Goal: Task Accomplishment & Management: Complete application form

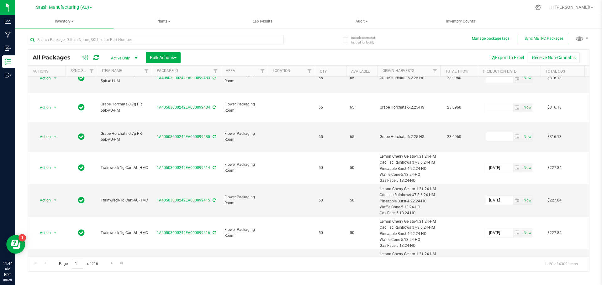
scroll to position [294, 0]
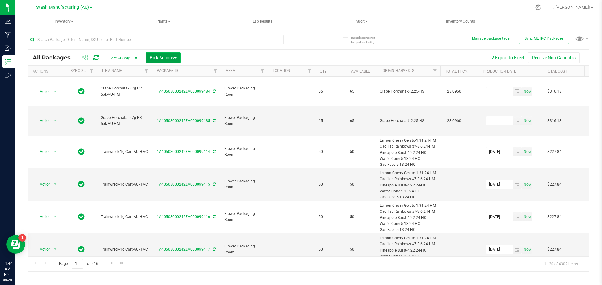
click at [178, 58] on button "Bulk Actions" at bounding box center [163, 57] width 35 height 11
click at [136, 58] on span "select" at bounding box center [135, 58] width 5 height 5
click at [56, 7] on span "Stash Manufacturing (AU)" at bounding box center [62, 8] width 53 height 6
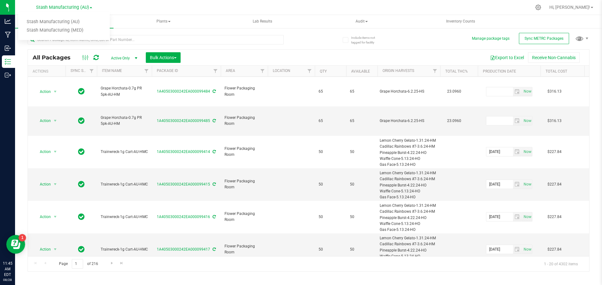
click at [133, 7] on div at bounding box center [321, 7] width 419 height 12
click at [128, 38] on input "text" at bounding box center [156, 39] width 256 height 9
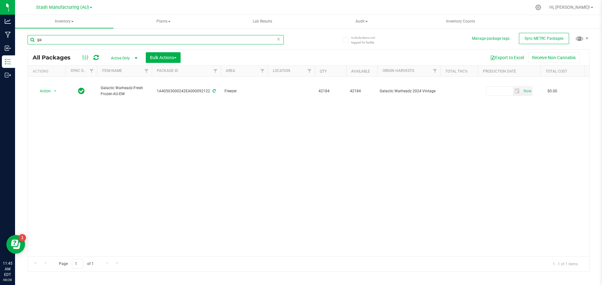
type input "g"
type input "grape horchata"
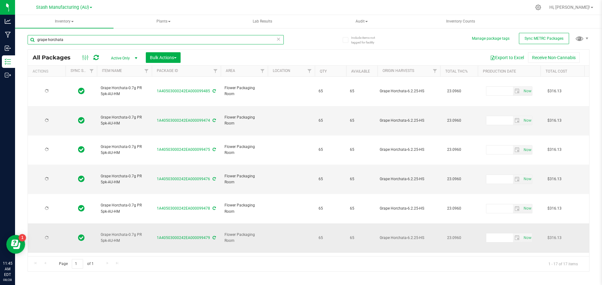
type input "[DATE]"
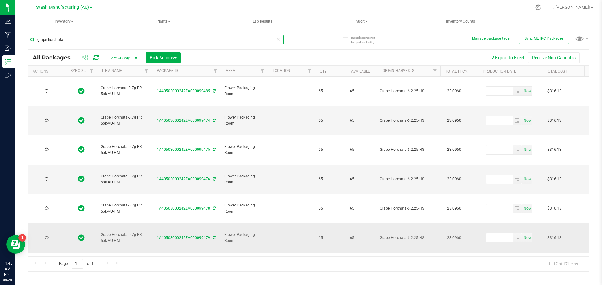
type input "[DATE]"
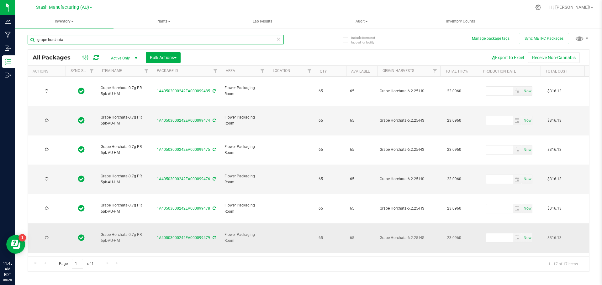
type input "[DATE]"
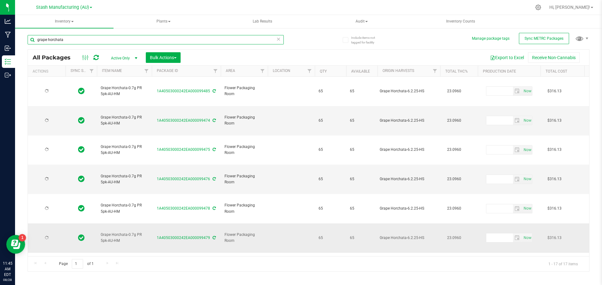
type input "[DATE]"
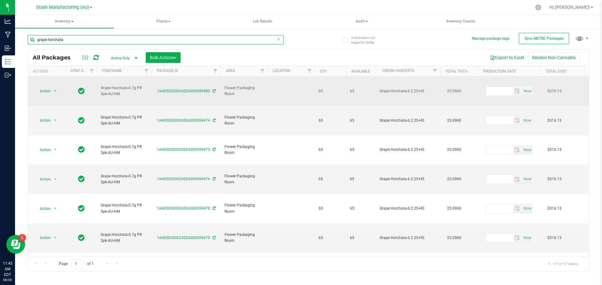
type input "grape horchata"
click at [116, 85] on span "Grape Horchata-0.7g PR 5pk-AU-HM" at bounding box center [124, 91] width 47 height 12
click at [190, 89] on link "1A40503000242EA000099485" at bounding box center [183, 91] width 53 height 4
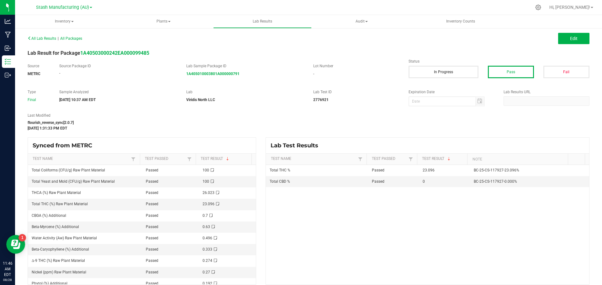
scroll to position [6, 0]
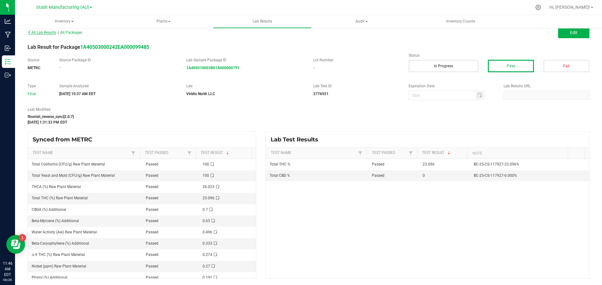
click at [35, 34] on span "All Lab Results" at bounding box center [42, 32] width 29 height 4
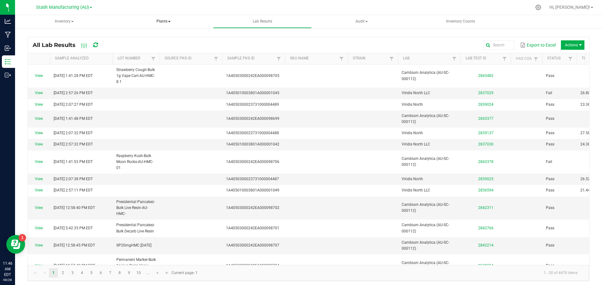
click at [168, 28] on span "Plants" at bounding box center [163, 21] width 98 height 13
click at [89, 20] on span "Inventory" at bounding box center [64, 21] width 98 height 13
click at [467, 19] on span "Inventory Counts" at bounding box center [460, 21] width 46 height 5
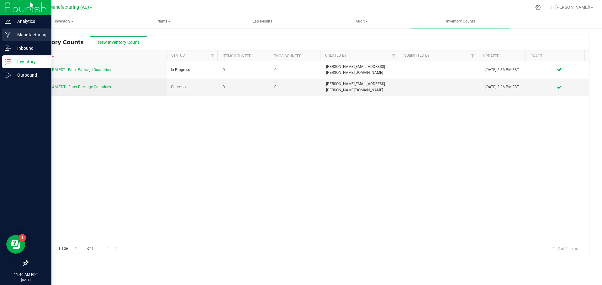
click at [25, 32] on p "Manufacturing" at bounding box center [30, 35] width 38 height 8
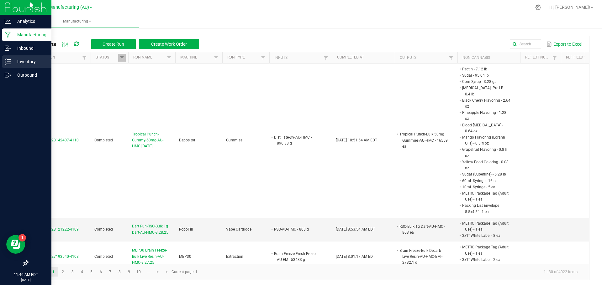
click at [18, 60] on p "Inventory" at bounding box center [30, 62] width 38 height 8
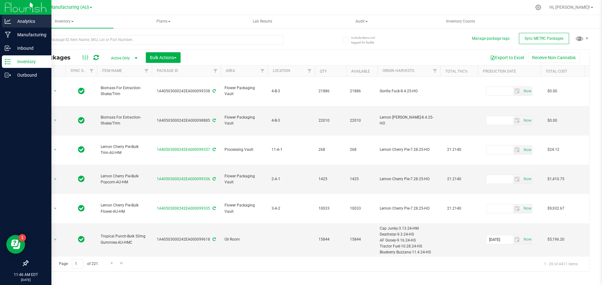
click at [29, 25] on div "Analytics" at bounding box center [27, 21] width 50 height 13
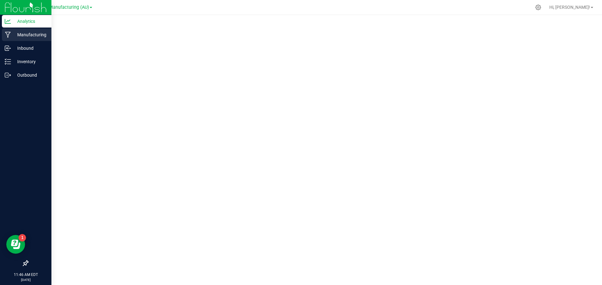
click at [29, 32] on p "Manufacturing" at bounding box center [30, 35] width 38 height 8
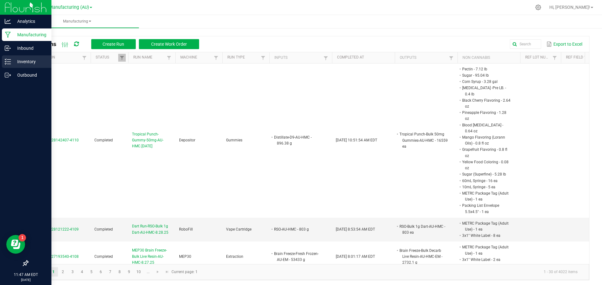
click at [26, 65] on p "Inventory" at bounding box center [30, 62] width 38 height 8
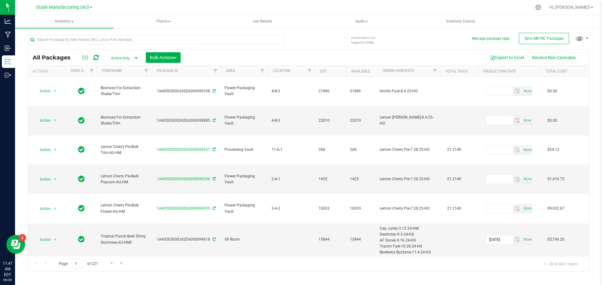
click at [134, 59] on span "select" at bounding box center [135, 58] width 5 height 5
click at [316, 45] on div "All Packages Active Only Active Only Lab Samples Locked All External Internal B…" at bounding box center [308, 150] width 561 height 243
click at [175, 56] on span "Bulk Actions" at bounding box center [163, 57] width 27 height 5
click at [301, 44] on div at bounding box center [168, 39] width 281 height 20
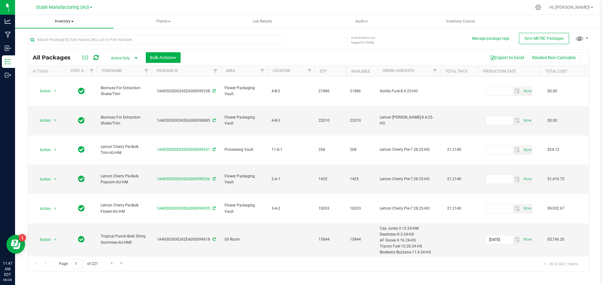
click at [72, 22] on span "Inventory" at bounding box center [64, 21] width 98 height 13
click at [62, 76] on span "From bill of materials" at bounding box center [51, 74] width 57 height 5
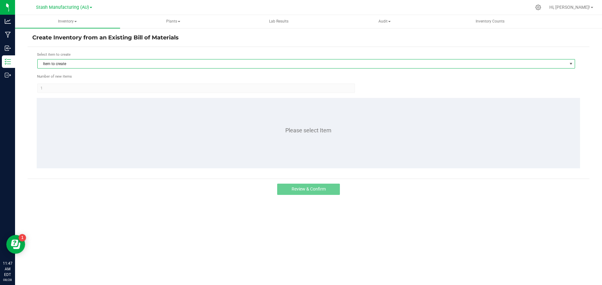
click at [60, 61] on span "Item to create" at bounding box center [302, 64] width 529 height 9
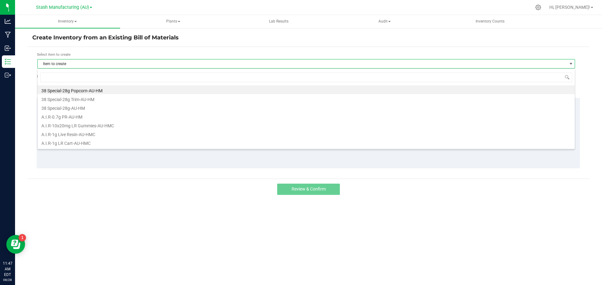
scroll to position [9, 537]
click at [63, 64] on span "Item to create" at bounding box center [302, 64] width 529 height 9
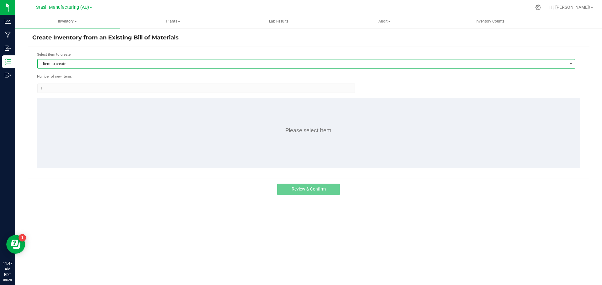
click at [70, 64] on span "Item to create" at bounding box center [302, 64] width 529 height 9
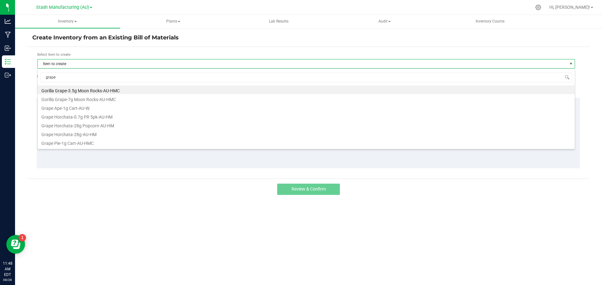
type input "grape"
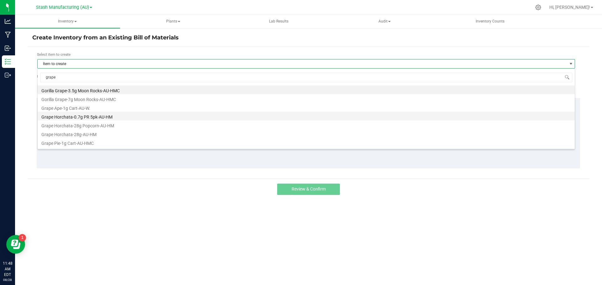
click at [80, 117] on li "Grape Horchata-0.7g PR 5pk-AU-HM" at bounding box center [306, 116] width 537 height 9
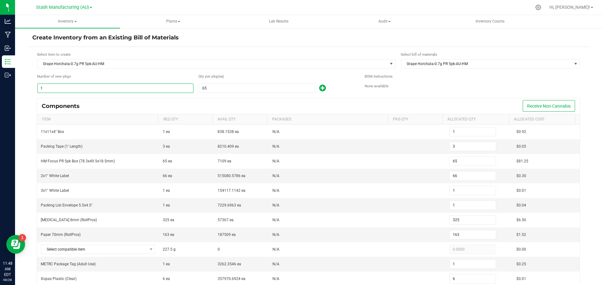
click at [153, 92] on input "1" at bounding box center [115, 88] width 155 height 9
type input "8"
type input "24"
type input "520"
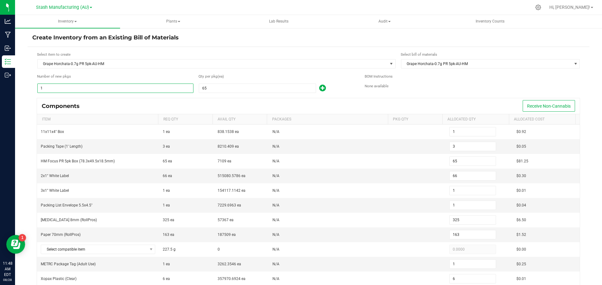
type input "528"
type input "8"
type input "2,600"
type input "1,300"
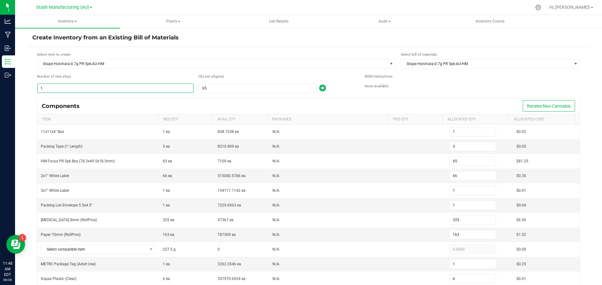
type input "8"
type input "48"
type input "16"
type input "8"
click at [322, 89] on icon at bounding box center [322, 88] width 7 height 8
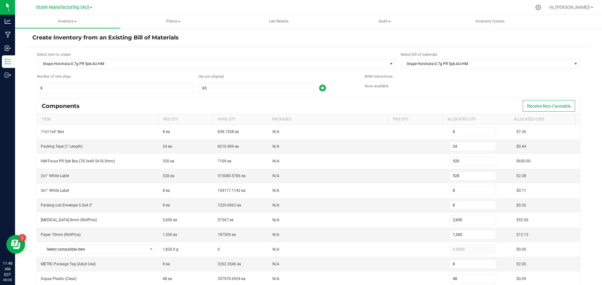
type input "9"
type input "27"
type input "585"
type input "594"
type input "9"
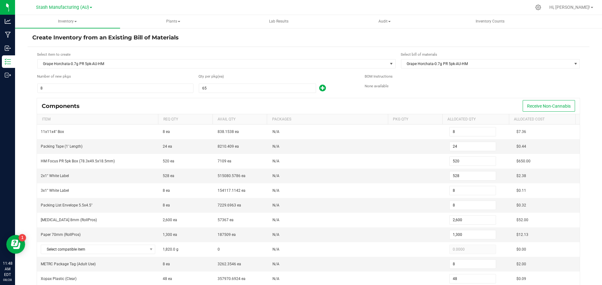
type input "9"
type input "2,925"
type input "1,463"
type input "9"
type input "54"
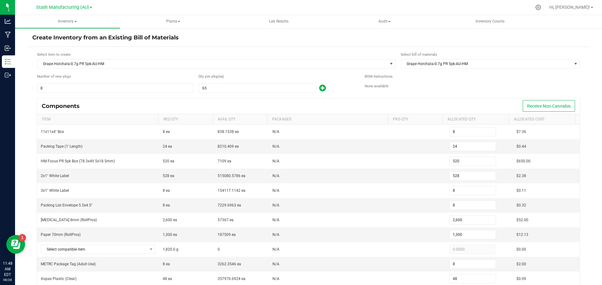
type input "18"
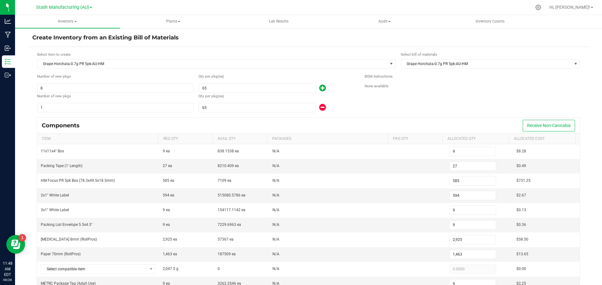
click at [322, 106] on icon at bounding box center [322, 108] width 7 height 8
type input "8"
type input "24"
type input "520"
type input "528"
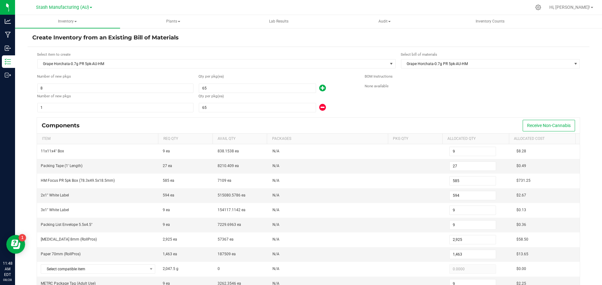
type input "8"
type input "2,600"
type input "1,300"
type input "8"
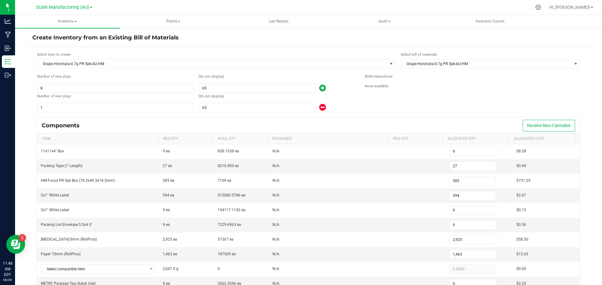
type input "48"
type input "16"
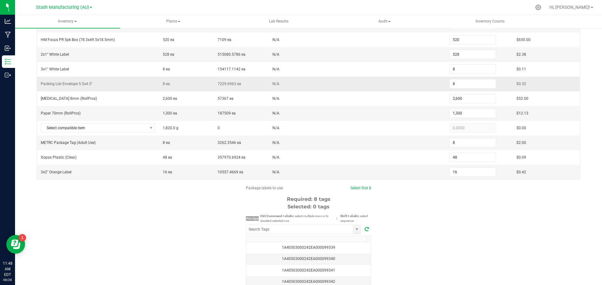
scroll to position [157, 0]
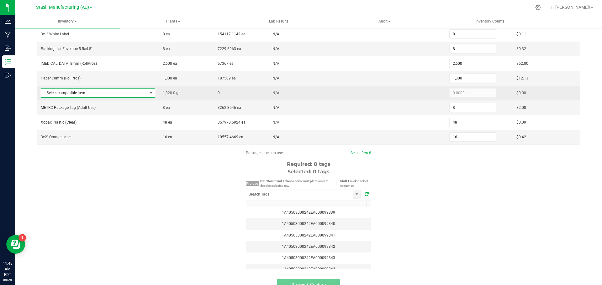
click at [149, 94] on span at bounding box center [151, 93] width 5 height 5
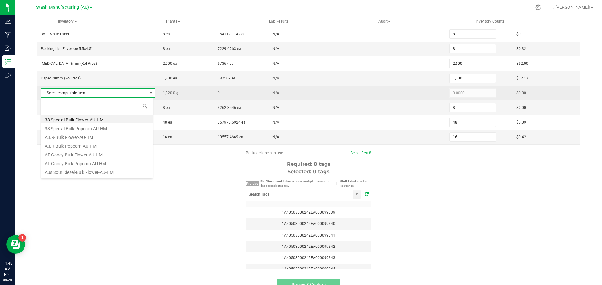
scroll to position [9, 112]
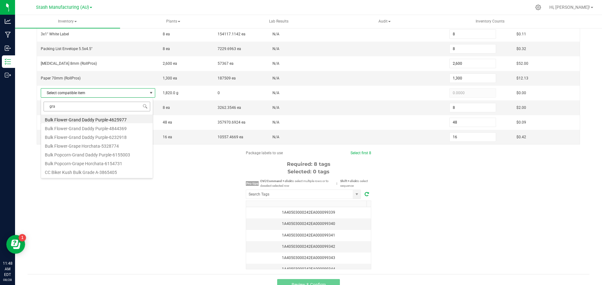
type input "grap"
click at [141, 130] on li "Bulk Popcorn-Grape Horchata-6154731" at bounding box center [97, 127] width 112 height 9
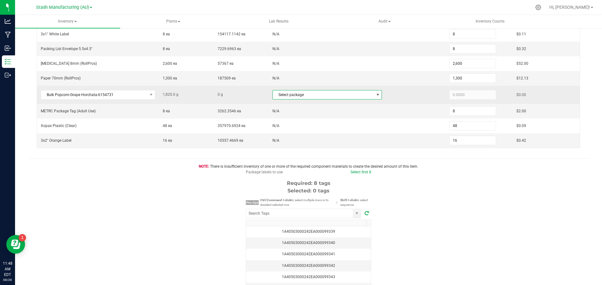
click at [375, 92] on span "NO DATA FOUND" at bounding box center [377, 94] width 5 height 5
click at [149, 94] on span at bounding box center [151, 94] width 5 height 5
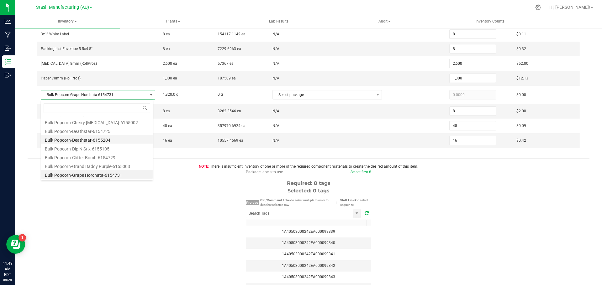
scroll to position [1978, 0]
click at [136, 140] on li "Bulk Popcorn-Grape Horchata-6154731" at bounding box center [97, 143] width 112 height 9
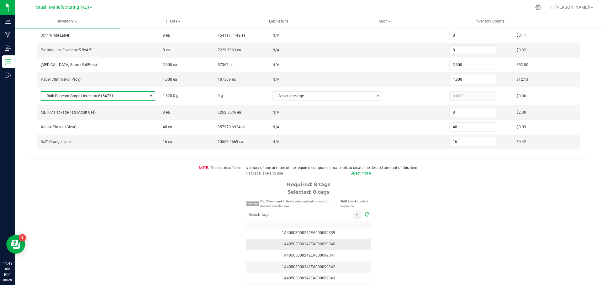
scroll to position [186, 0]
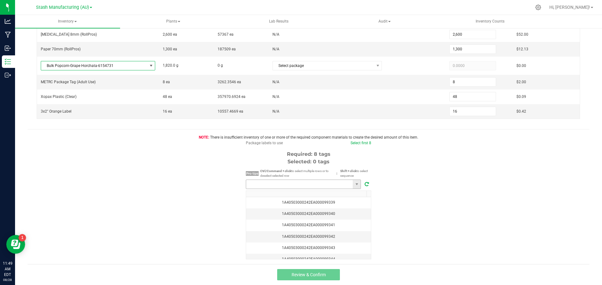
click at [316, 188] on input "NO DATA FOUND" at bounding box center [299, 184] width 107 height 9
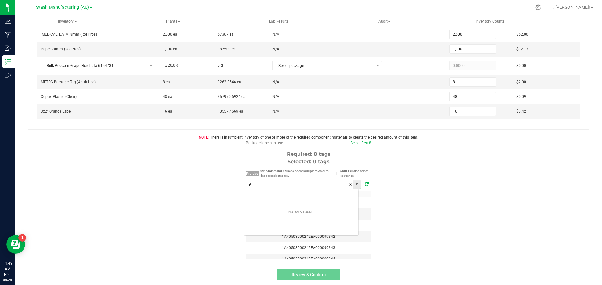
scroll to position [9, 115]
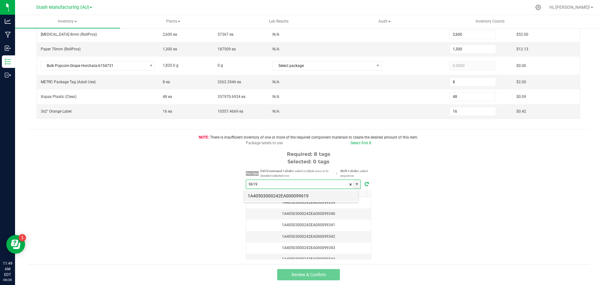
click at [315, 195] on li "1A40503000242EA000099619" at bounding box center [301, 196] width 114 height 11
type input "1A40503000242EA000099619"
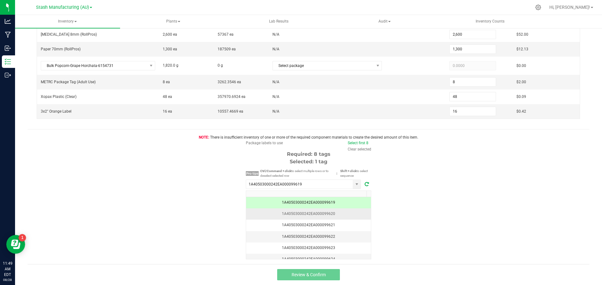
click at [328, 211] on td "1A40503000242EA000099620" at bounding box center [308, 214] width 125 height 11
click at [335, 202] on div "1A40503000242EA000099619" at bounding box center [308, 203] width 117 height 6
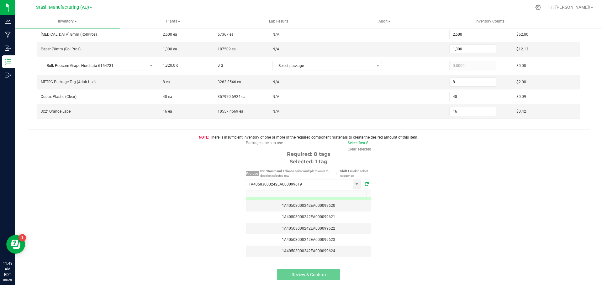
scroll to position [0, 0]
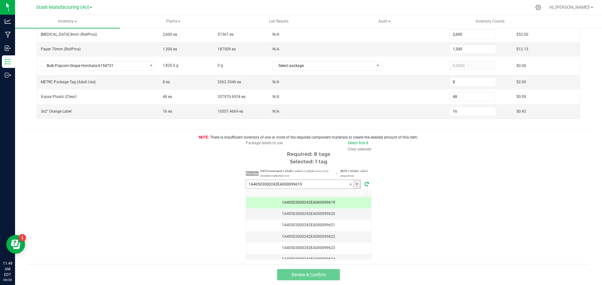
click at [358, 185] on span "1A40503000242EA000099619" at bounding box center [303, 184] width 115 height 9
click at [357, 185] on span at bounding box center [356, 184] width 8 height 9
click at [330, 214] on div "1A40503000242EA000099620" at bounding box center [308, 214] width 117 height 6
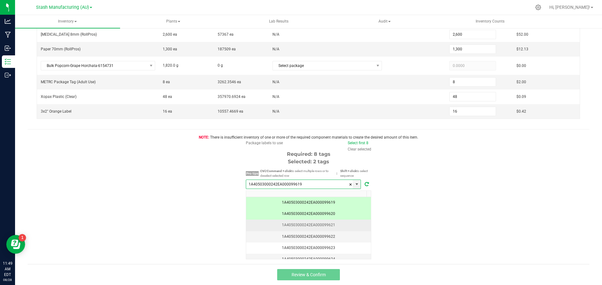
click at [331, 228] on div "1A40503000242EA000099621" at bounding box center [308, 225] width 117 height 6
click at [337, 241] on td "1A40503000242EA000099622" at bounding box center [308, 237] width 125 height 11
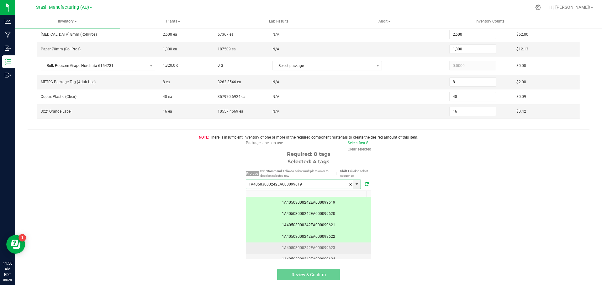
click at [337, 250] on div "1A40503000242EA000099623" at bounding box center [308, 248] width 117 height 6
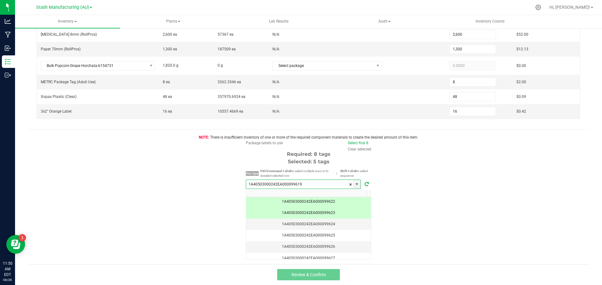
scroll to position [31, 0]
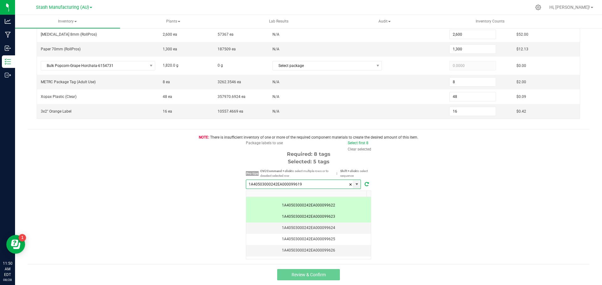
click at [350, 232] on td "1A40503000242EA000099624" at bounding box center [308, 228] width 125 height 11
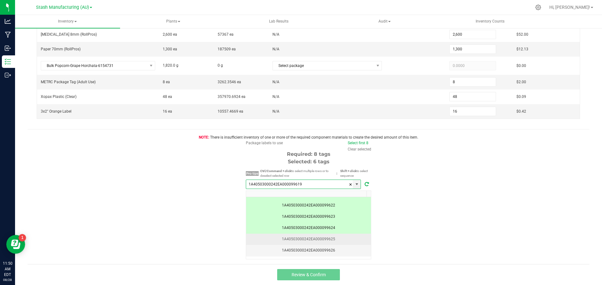
click at [349, 237] on div "1A40503000242EA000099625" at bounding box center [308, 240] width 117 height 6
click at [348, 247] on td "1A40503000242EA000099626" at bounding box center [308, 250] width 125 height 11
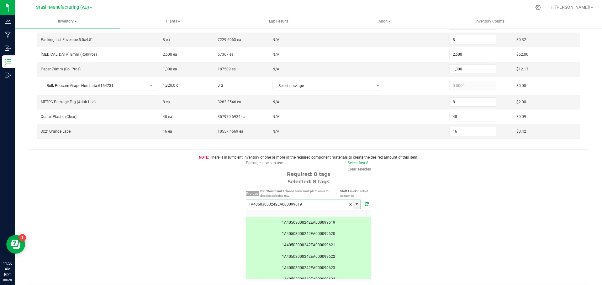
scroll to position [154, 0]
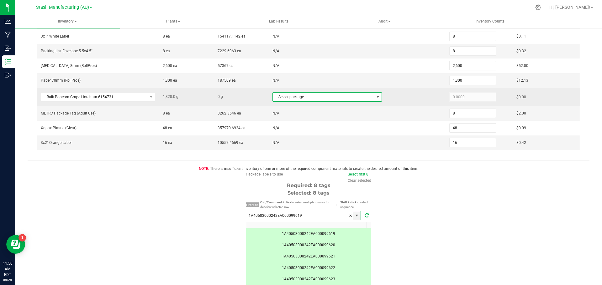
click at [375, 96] on span "NO DATA FOUND" at bounding box center [377, 97] width 5 height 5
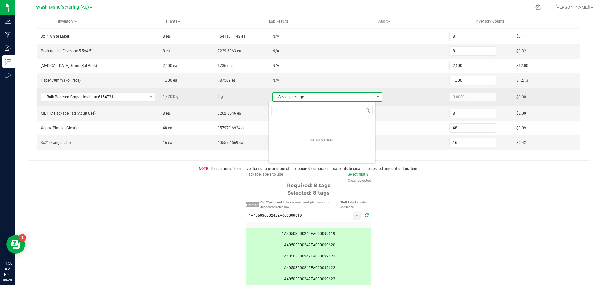
scroll to position [9, 107]
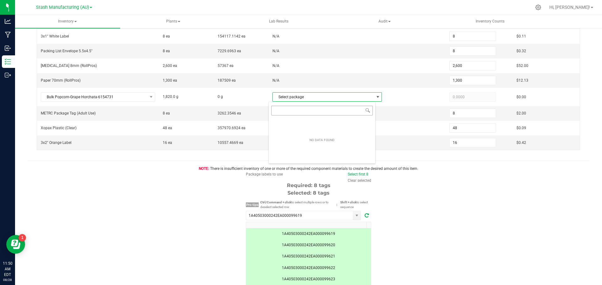
click at [357, 115] on input "NO DATA FOUND" at bounding box center [322, 111] width 102 height 10
click at [368, 110] on span at bounding box center [367, 110] width 5 height 5
click at [355, 108] on input "NO DATA FOUND" at bounding box center [322, 111] width 102 height 10
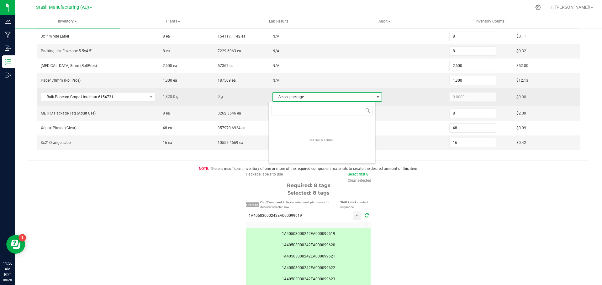
click at [375, 99] on span "NO DATA FOUND" at bounding box center [377, 97] width 5 height 5
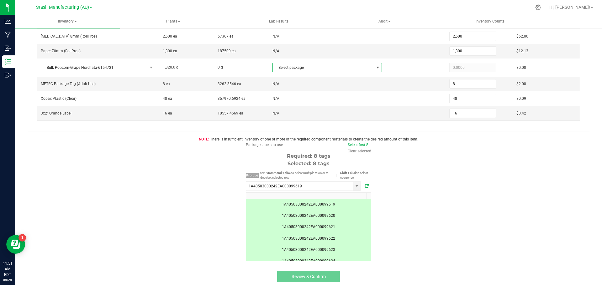
scroll to position [186, 0]
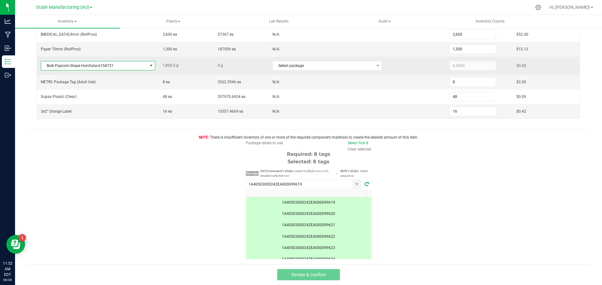
click at [150, 64] on span at bounding box center [151, 65] width 5 height 5
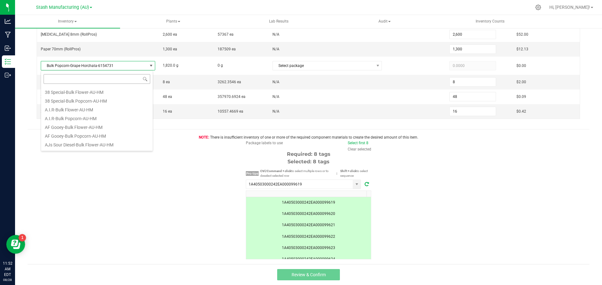
scroll to position [9, 112]
click at [68, 75] on input at bounding box center [97, 79] width 107 height 10
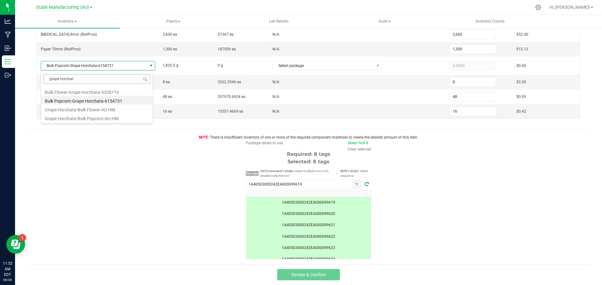
type input "grape horchata"
click at [95, 118] on li "Grape Horchata-Bulk Popcorn-AU-HM" at bounding box center [97, 117] width 112 height 9
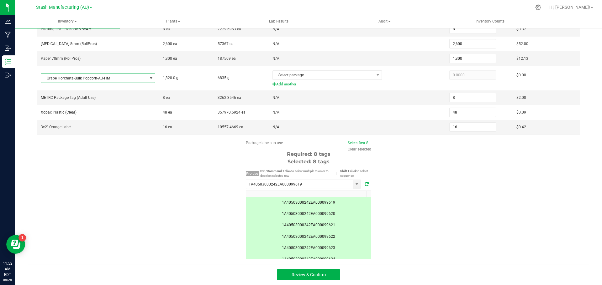
scroll to position [176, 0]
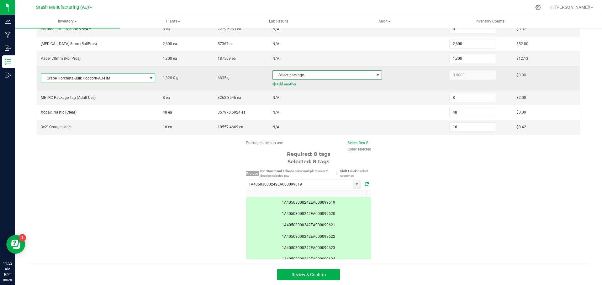
click at [374, 77] on span at bounding box center [377, 75] width 8 height 9
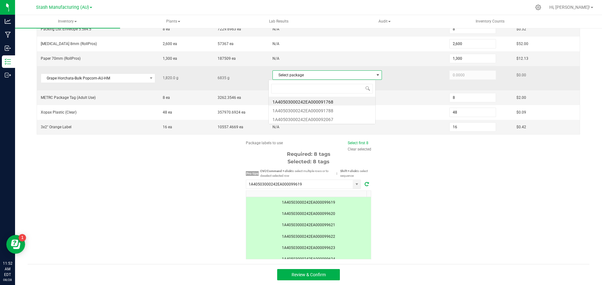
scroll to position [9, 107]
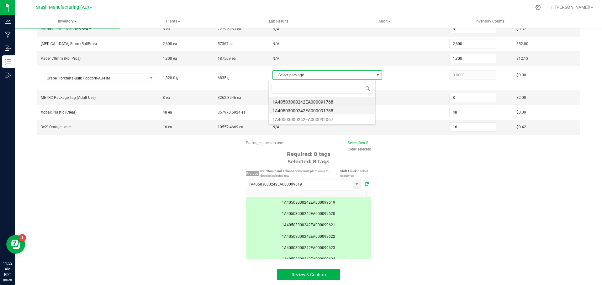
click at [326, 110] on li "1A40503000242EA000091788" at bounding box center [321, 110] width 107 height 9
type input "1,820.0000"
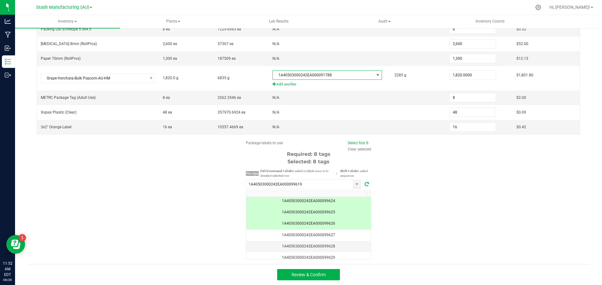
scroll to position [31, 0]
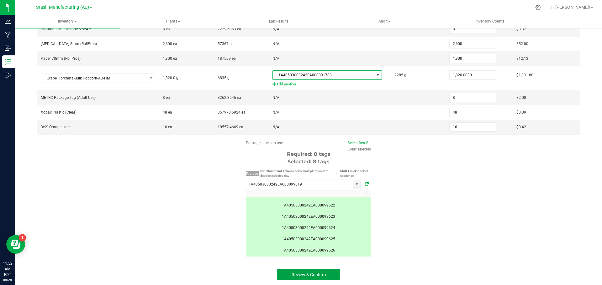
click at [313, 275] on span "Review & Confirm" at bounding box center [308, 275] width 34 height 5
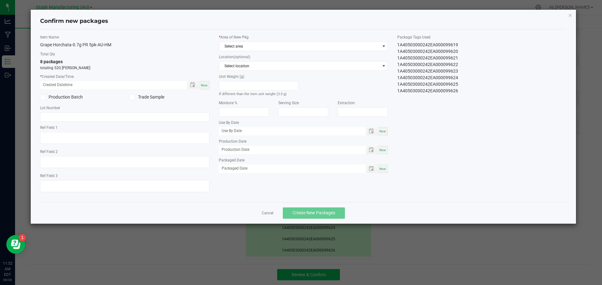
type input "[DATE]"
click at [193, 84] on span "Toggle popup" at bounding box center [192, 84] width 5 height 5
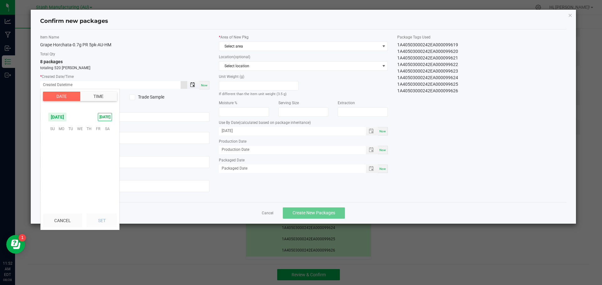
scroll to position [101540, 0]
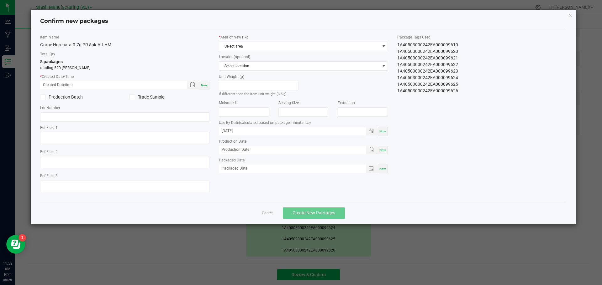
click at [205, 85] on span "Now" at bounding box center [204, 85] width 7 height 3
type input "[DATE] 11:52 AM"
click at [384, 46] on span at bounding box center [383, 46] width 5 height 5
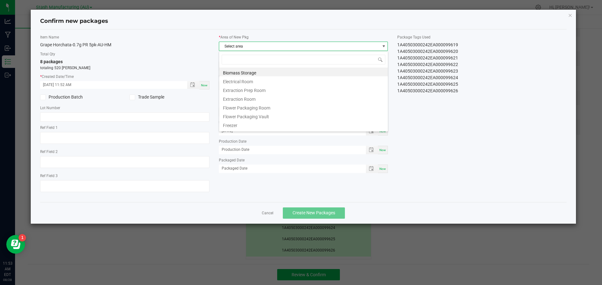
scroll to position [9, 169]
click at [331, 117] on li "Flower Packaging Vault" at bounding box center [303, 116] width 169 height 9
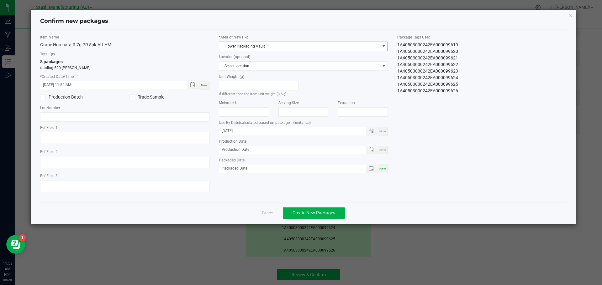
click at [385, 43] on span at bounding box center [383, 46] width 8 height 9
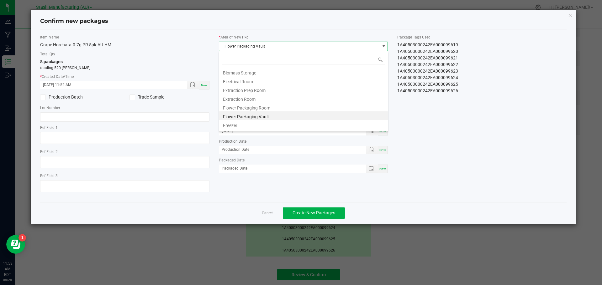
click at [251, 108] on li "Flower Packaging Room" at bounding box center [303, 107] width 169 height 9
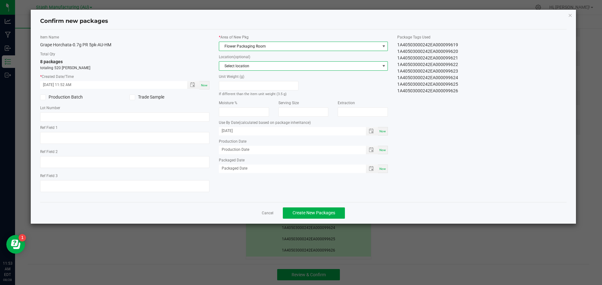
click at [382, 66] on span "NO DATA FOUND" at bounding box center [383, 66] width 5 height 5
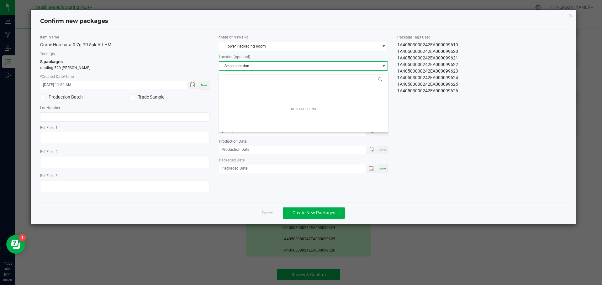
click at [384, 65] on span "NO DATA FOUND" at bounding box center [383, 66] width 5 height 5
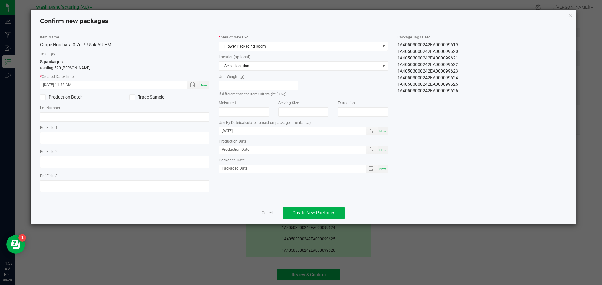
click at [384, 130] on span "Now" at bounding box center [382, 131] width 7 height 3
click at [246, 128] on input "[DATE]" at bounding box center [289, 131] width 140 height 8
type input "[DATE]"
click at [386, 65] on span "NO DATA FOUND" at bounding box center [383, 66] width 5 height 5
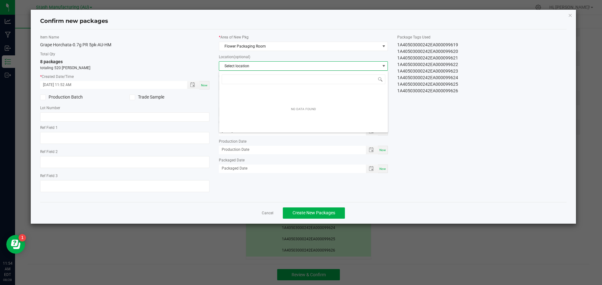
click at [386, 65] on span "NO DATA FOUND" at bounding box center [383, 66] width 5 height 5
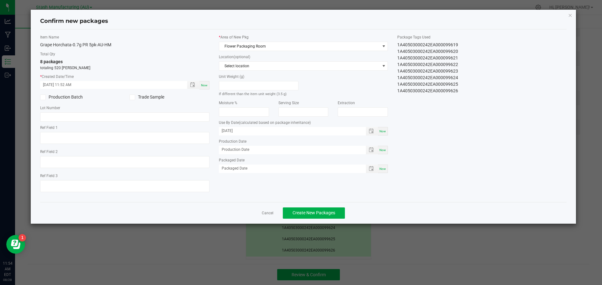
click at [385, 169] on span "Now" at bounding box center [382, 168] width 7 height 3
type input "[DATE]"
click at [338, 213] on button "Create New Packages" at bounding box center [314, 213] width 62 height 11
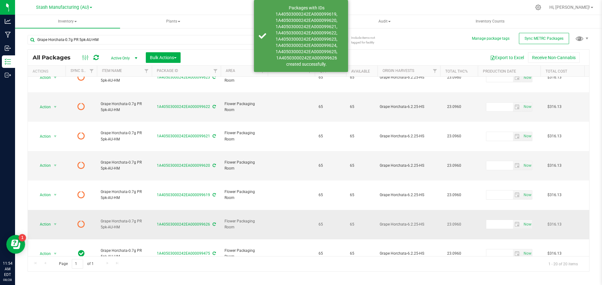
scroll to position [94, 0]
